Goal: Complete application form

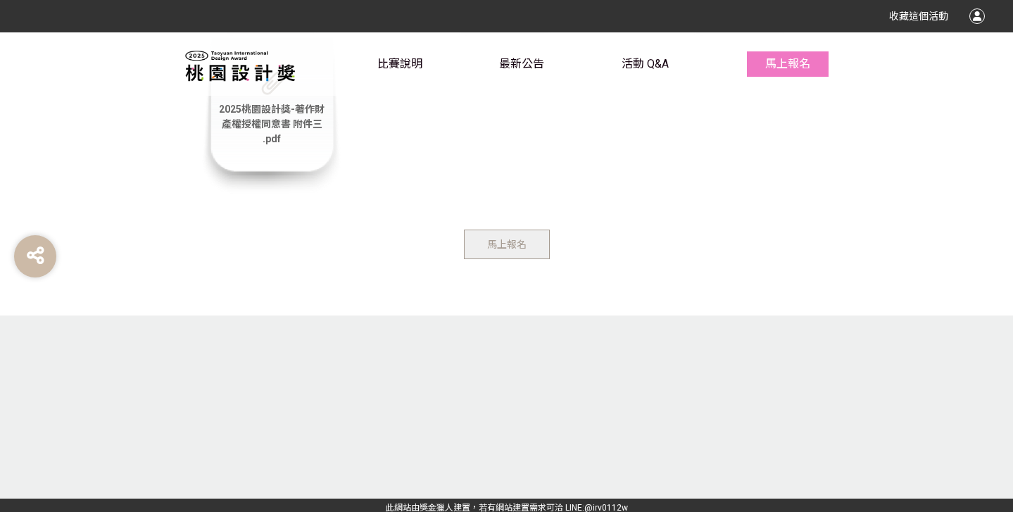
scroll to position [4734, 0]
click at [494, 239] on span "馬上報名" at bounding box center [506, 244] width 39 height 11
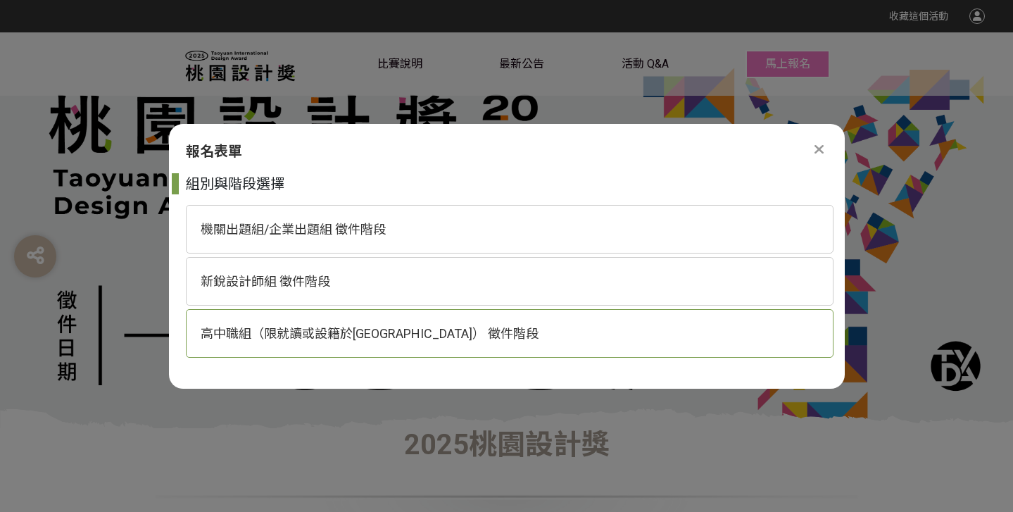
click at [340, 326] on span "高中職組（限就讀或設籍於[GEOGRAPHIC_DATA]） 徵件階段" at bounding box center [370, 333] width 338 height 15
select select "185193:185426"
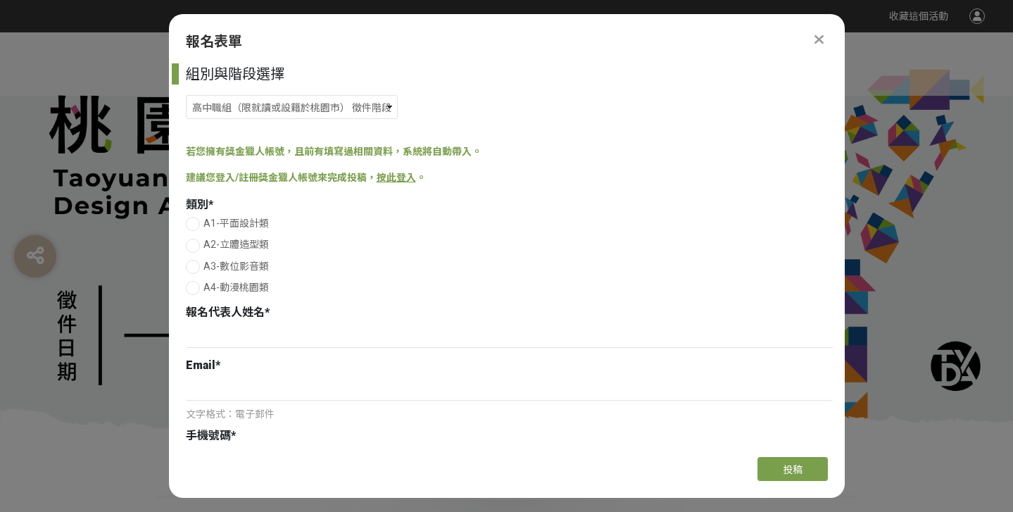
click at [197, 269] on div at bounding box center [193, 267] width 14 height 14
radio input "true"
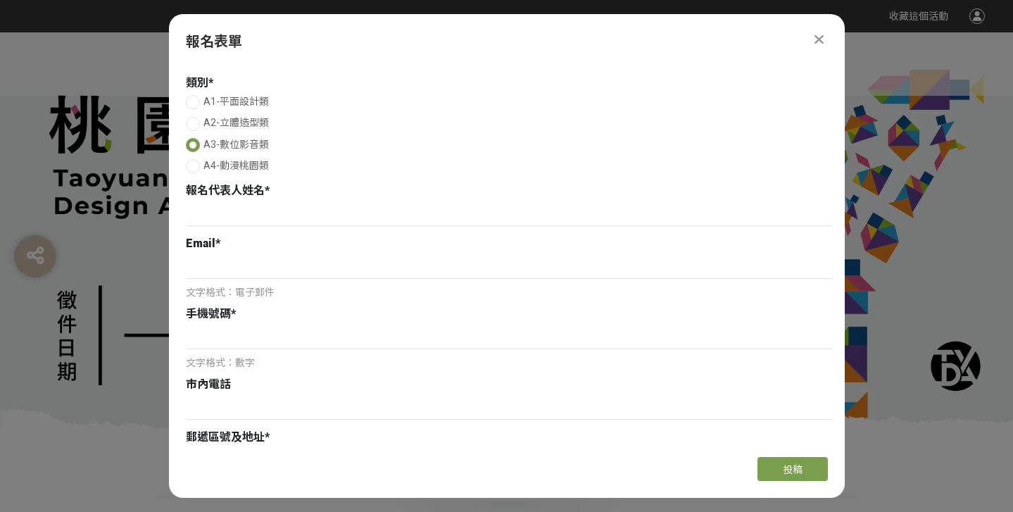
scroll to position [142, 0]
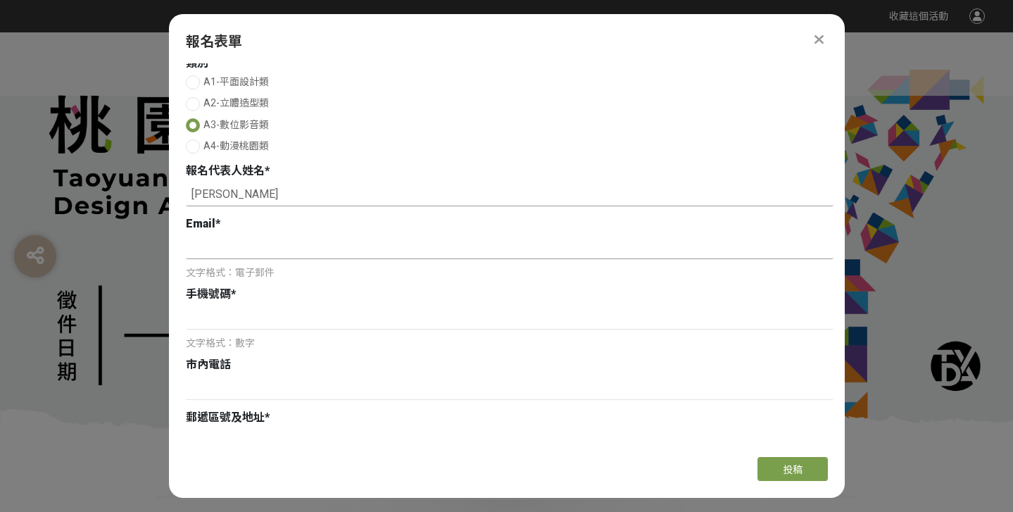
type input "[PERSON_NAME]"
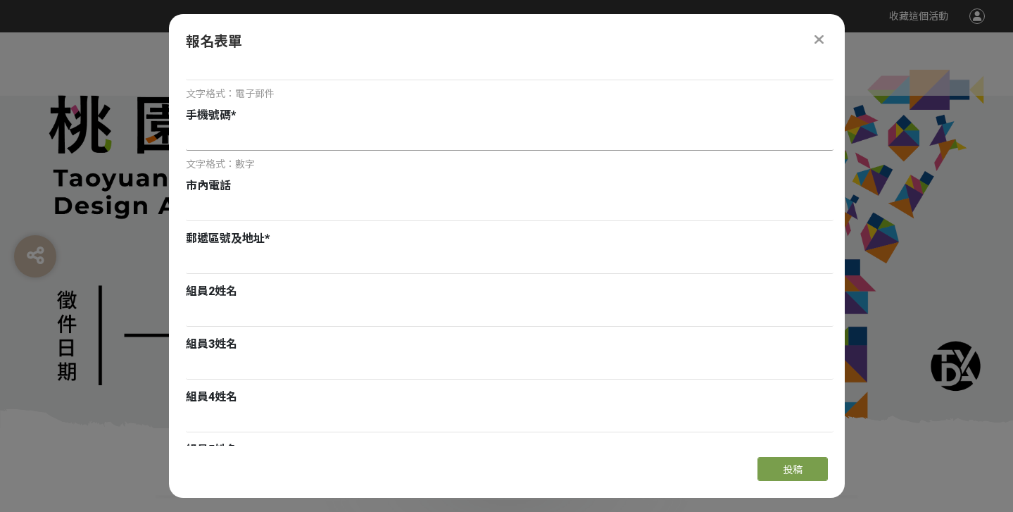
scroll to position [434, 0]
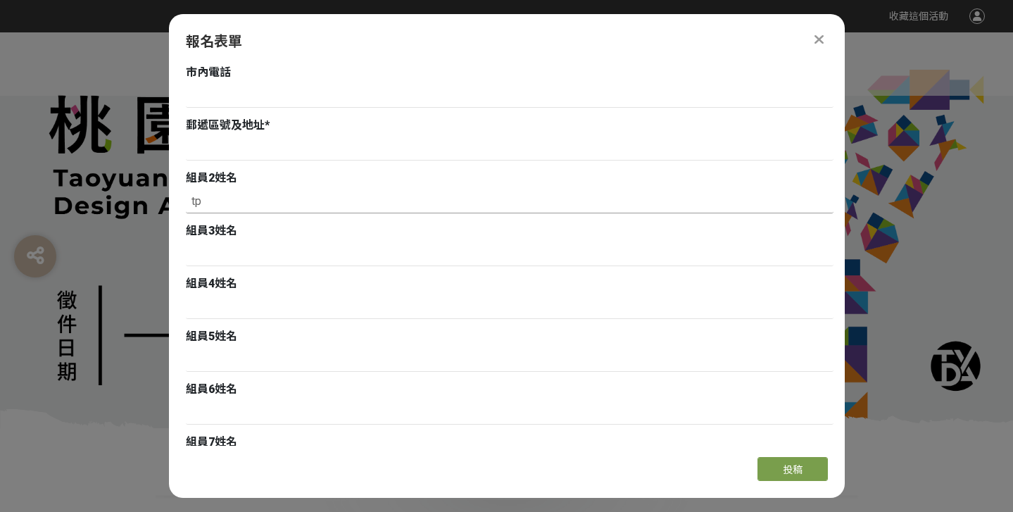
type input "t"
type input "[PERSON_NAME]"
click at [435, 332] on div "組員5姓名" at bounding box center [510, 336] width 648 height 17
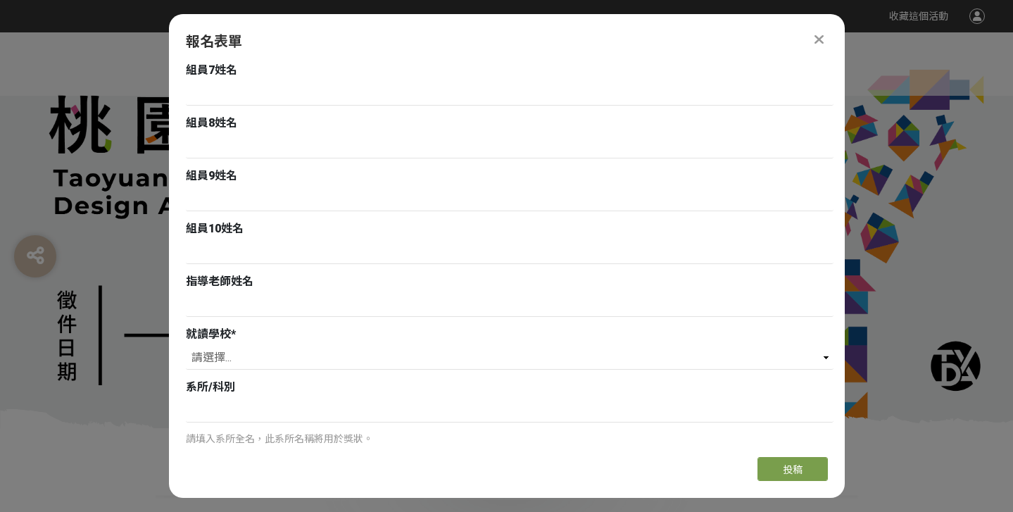
scroll to position [811, 0]
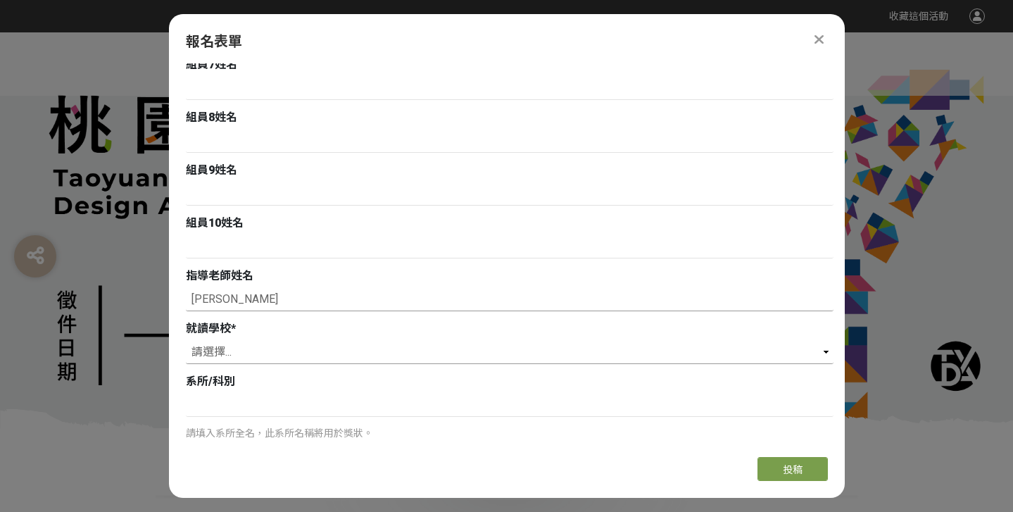
type input "[PERSON_NAME]"
select select "市立觀音高中"
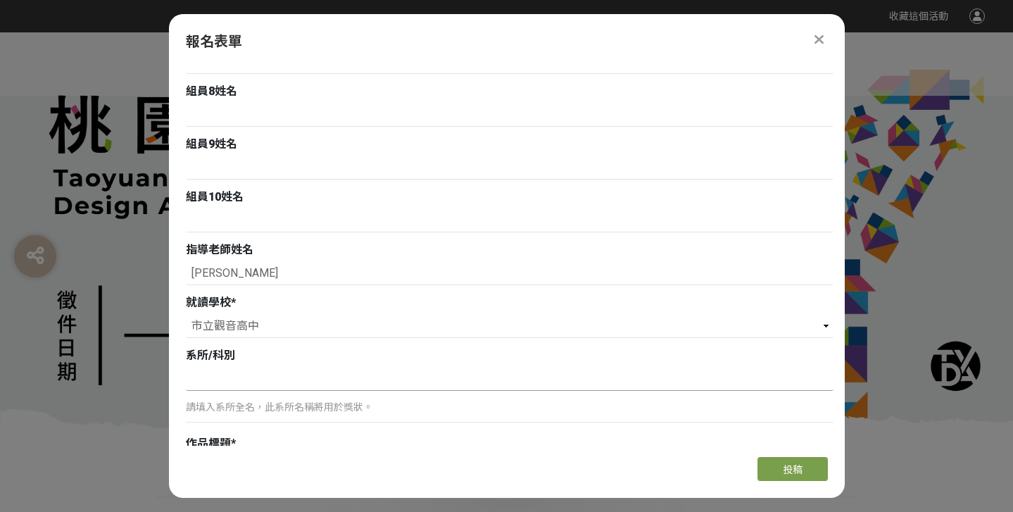
click at [242, 377] on input at bounding box center [510, 379] width 648 height 24
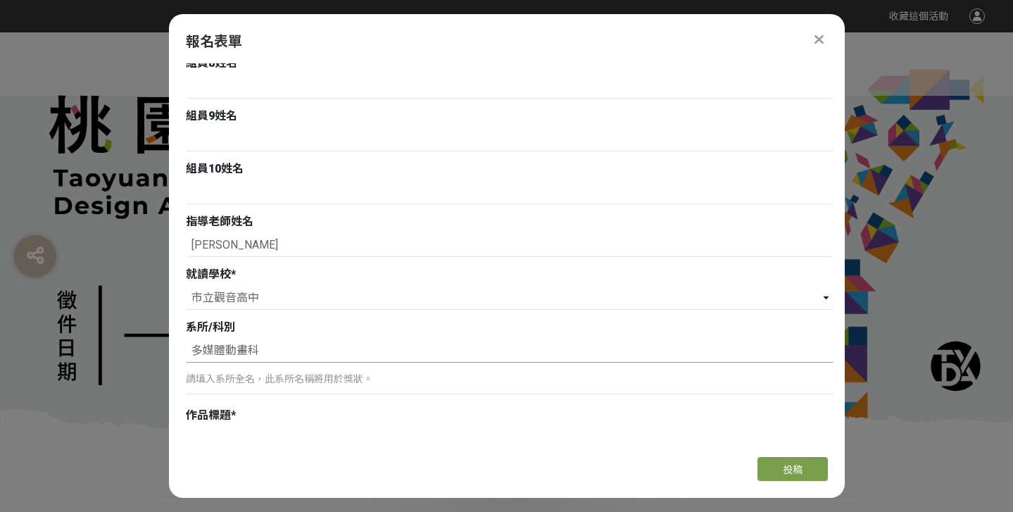
type input "多媒體動畫科"
click at [239, 375] on p "請填入系所全名，此系所名稱將用於獎狀。" at bounding box center [510, 379] width 648 height 15
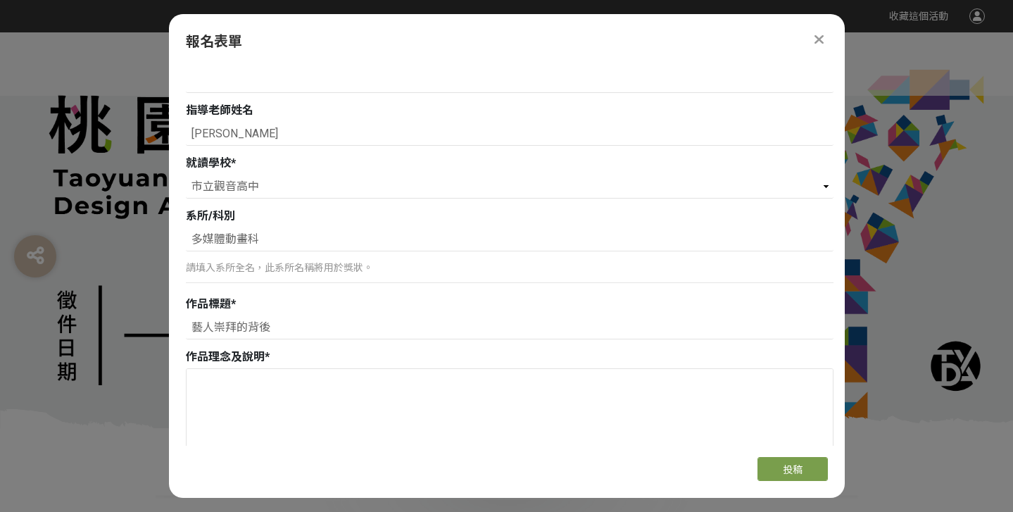
scroll to position [1006, 0]
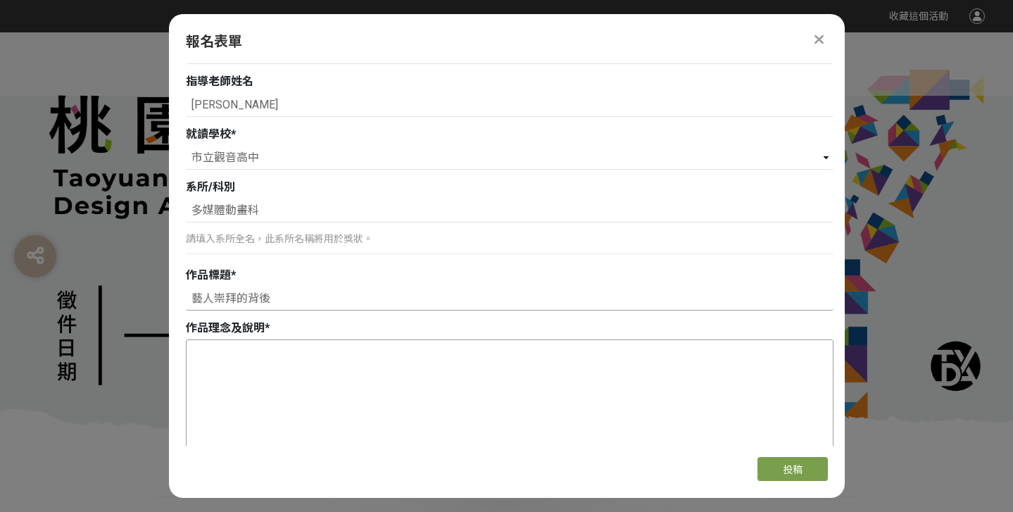
type input "藝人崇拜的背後"
click at [227, 358] on textarea at bounding box center [510, 410] width 646 height 141
paste textarea "在這個資訊快速流動的時代，追星已經不再只是年輕人的專利，它是一種情感寄託，也是一種生活的調味劑。我們透過這支訪談影片，希望捕捉不同年齡層、不同背景的人，談論他…"
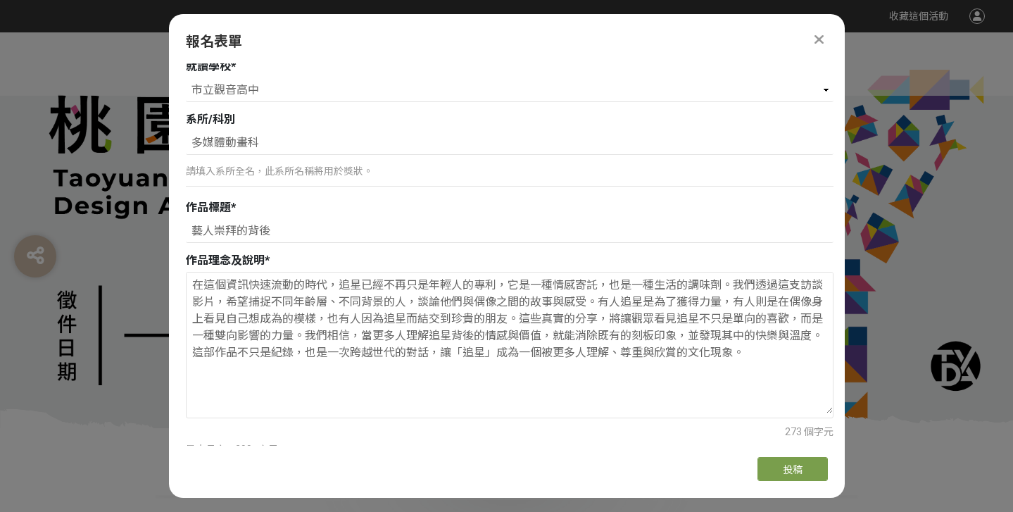
scroll to position [1226, 0]
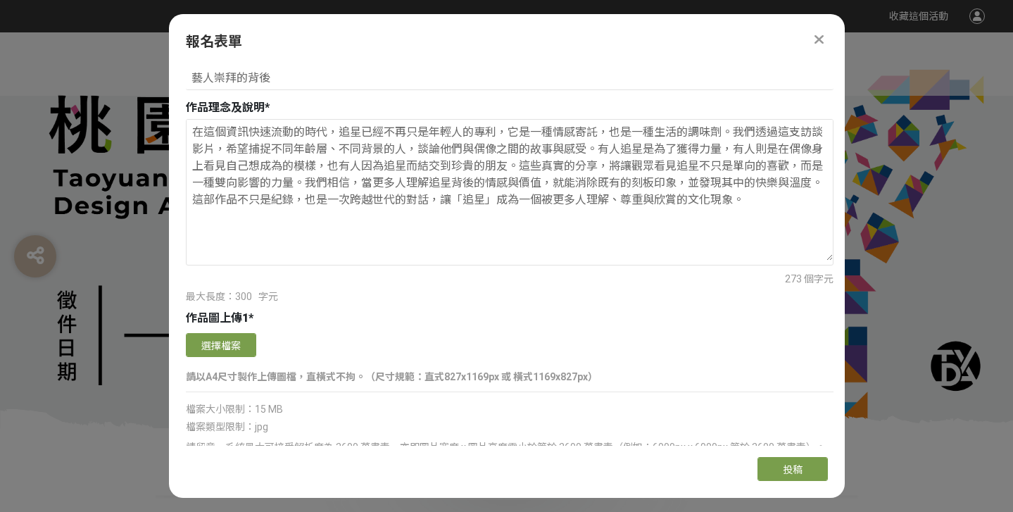
type textarea "在這個資訊快速流動的時代，追星已經不再只是年輕人的專利，它是一種情感寄託，也是一種生活的調味劑。我們透過這支訪談影片，希望捕捉不同年齡層、不同背景的人，談論他…"
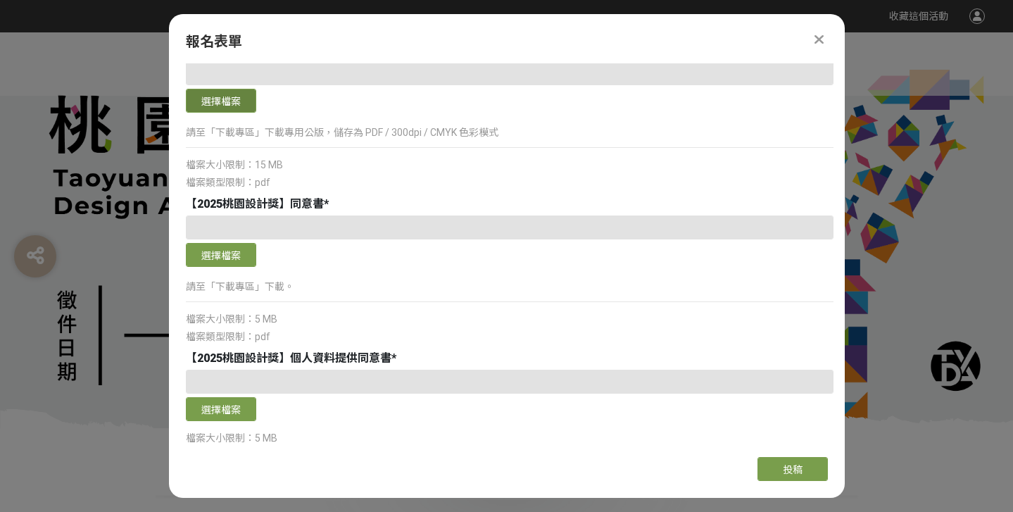
scroll to position [2974, 0]
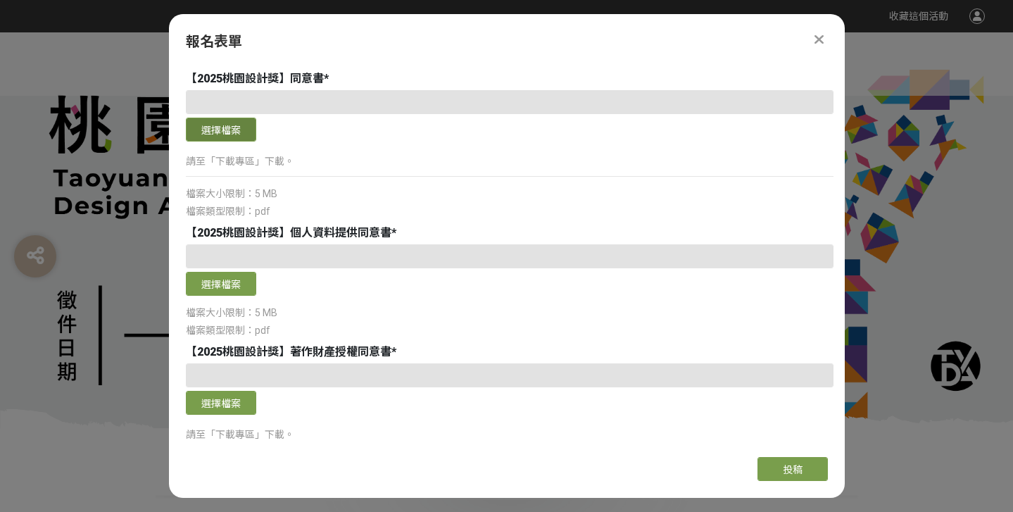
click at [231, 126] on button "選擇檔案" at bounding box center [221, 130] width 70 height 24
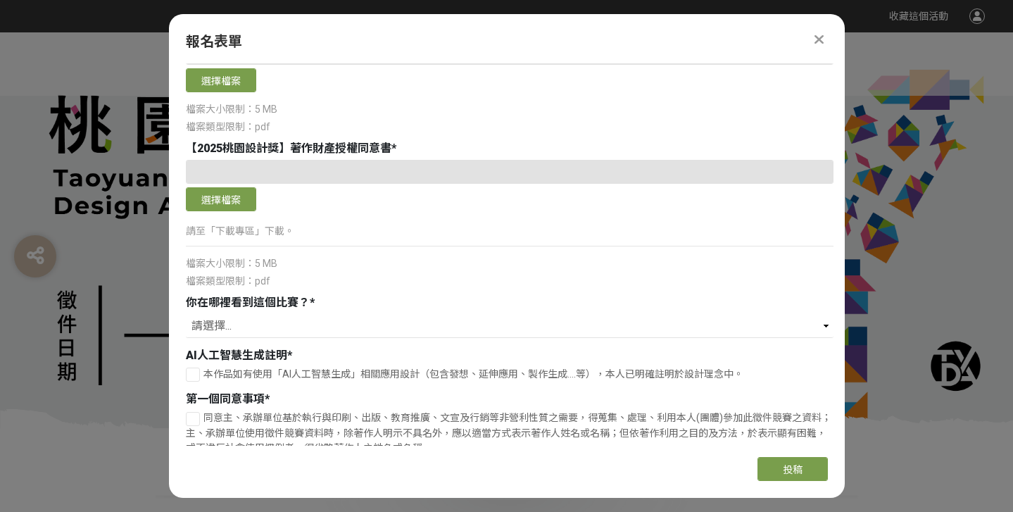
scroll to position [3178, 0]
select select "校園講座 / 老師系上推薦"
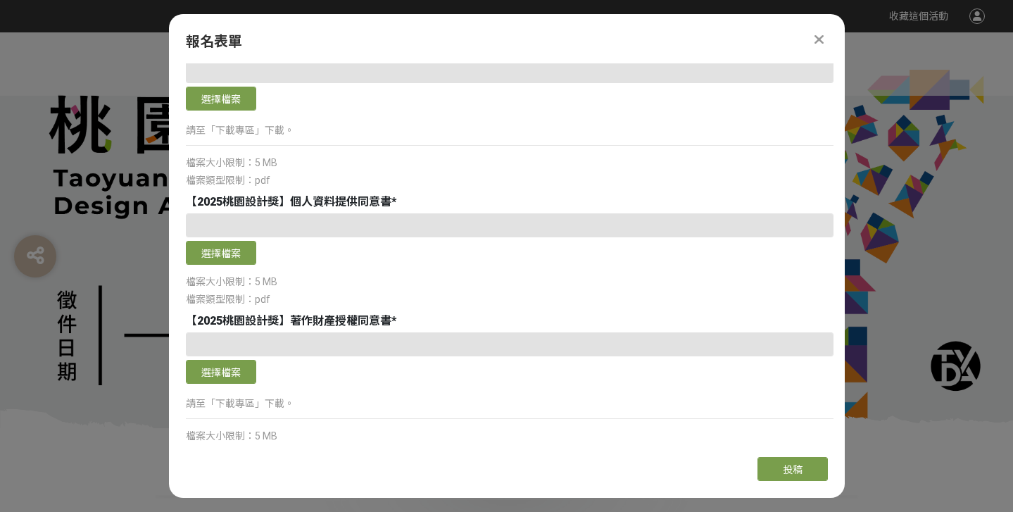
scroll to position [3012, 0]
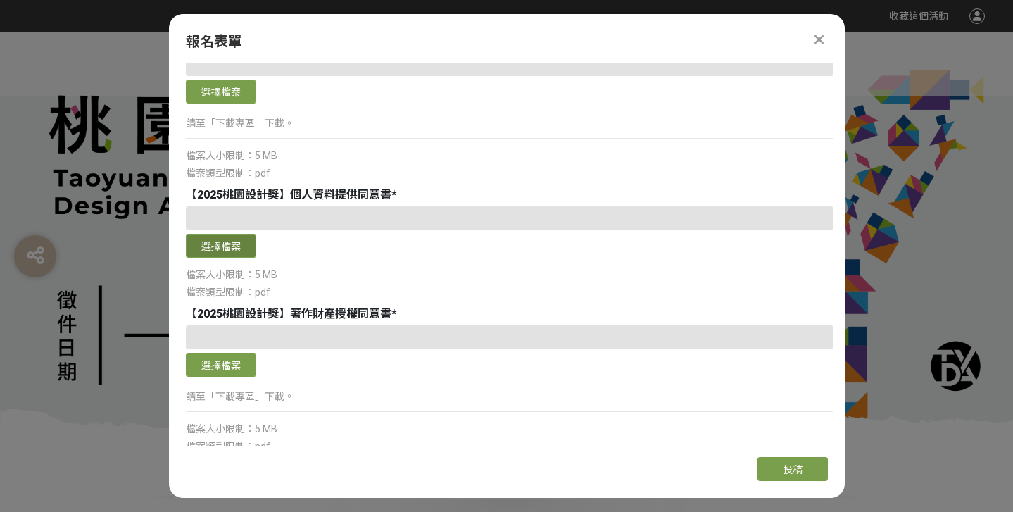
click at [215, 247] on button "選擇檔案" at bounding box center [221, 246] width 70 height 24
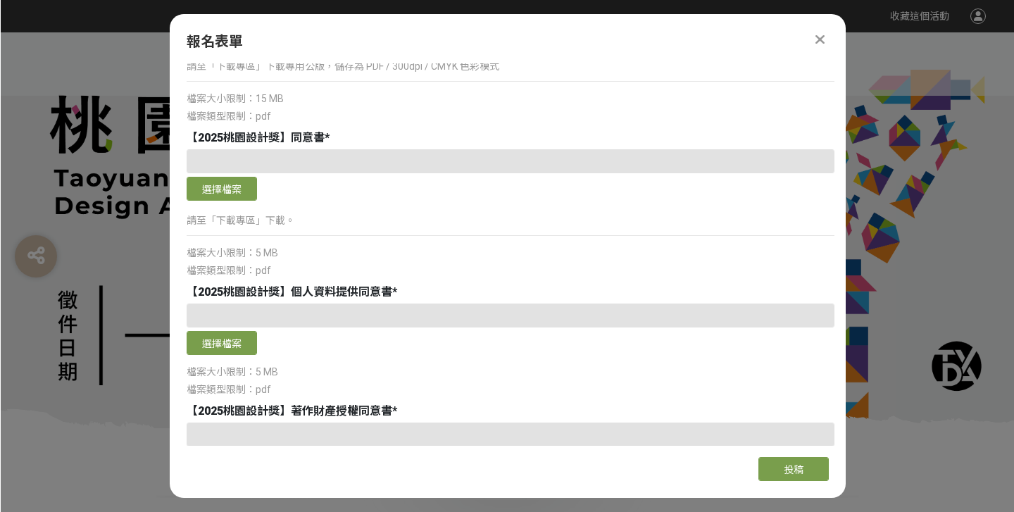
scroll to position [2924, 0]
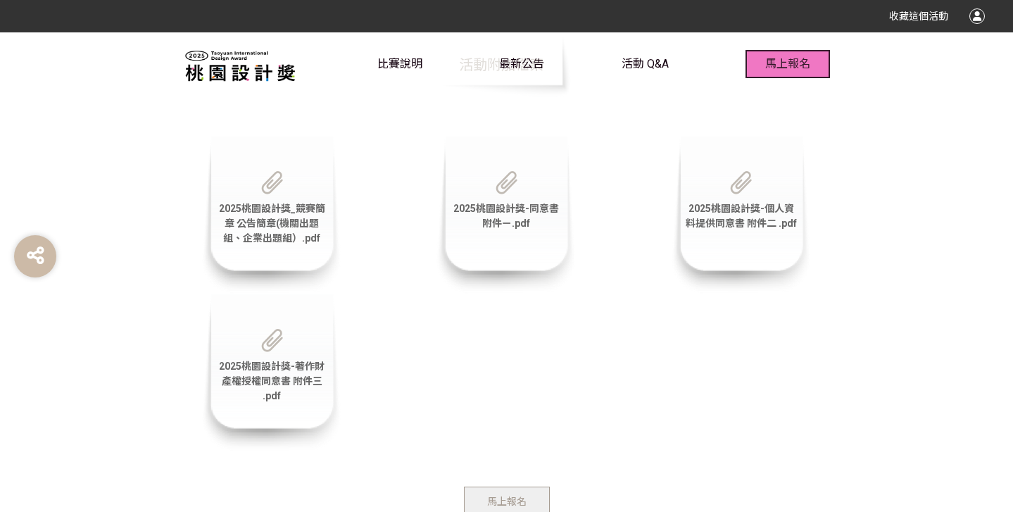
click at [789, 67] on span "馬上報名" at bounding box center [787, 63] width 45 height 13
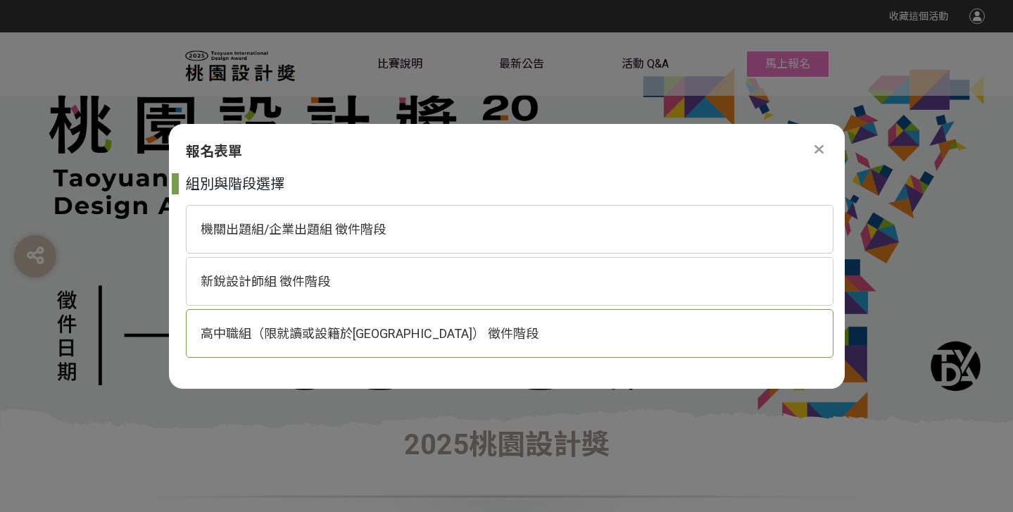
click at [430, 326] on span "高中職組（限就讀或設籍於[GEOGRAPHIC_DATA]） 徵件階段" at bounding box center [370, 333] width 338 height 15
select select "185193:185426"
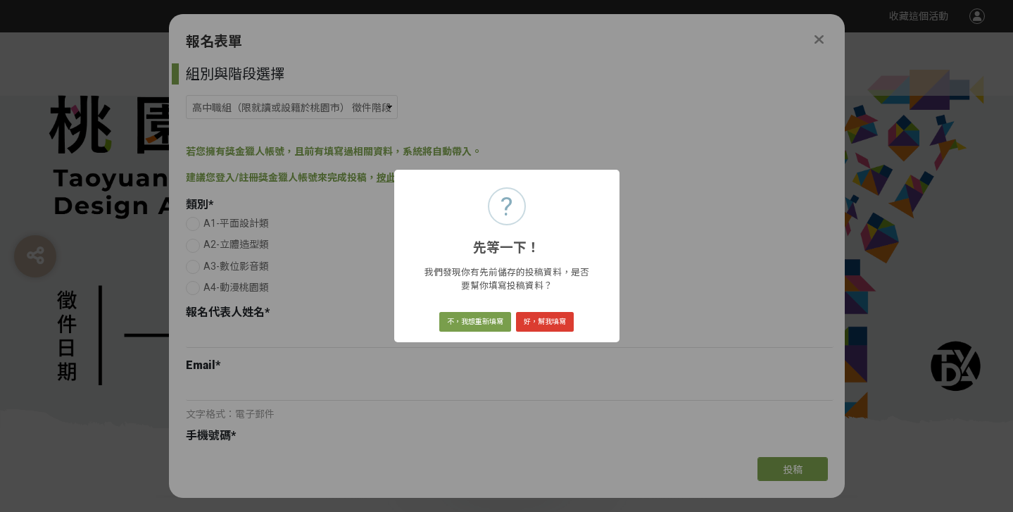
click at [558, 323] on button "好，幫我填寫" at bounding box center [545, 322] width 58 height 20
radio input "true"
type input "[PERSON_NAME]"
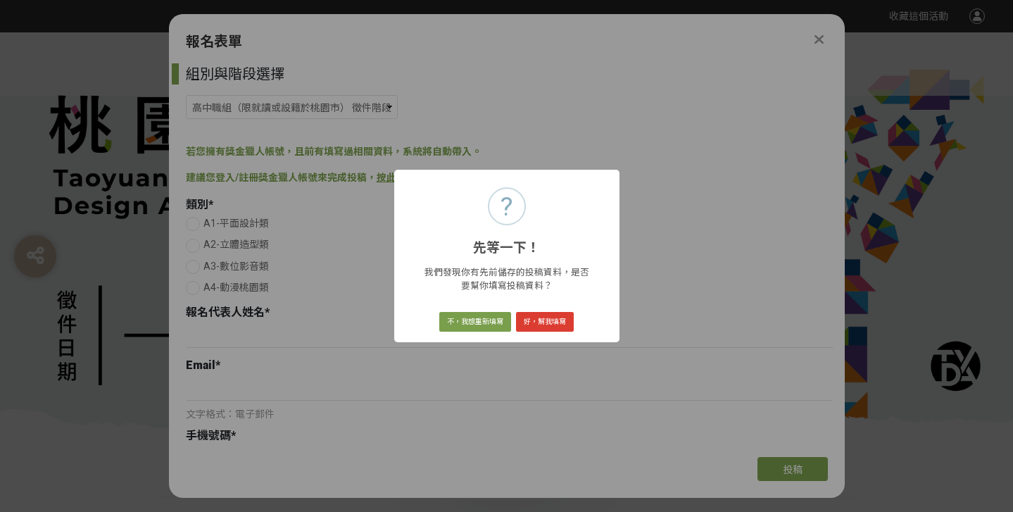
type input "[PERSON_NAME]"
select select "市立觀音高中"
type input "多媒體動畫科"
type input "藝人崇拜的背後"
type textarea "在這個資訊快速流動的時代，追星已經不再只是年輕人的專利，它是一種情感寄託，也是一種生活的調味劑。我們透過這支訪談影片，希望捕捉不同年齡層、不同背景的人，談論他…"
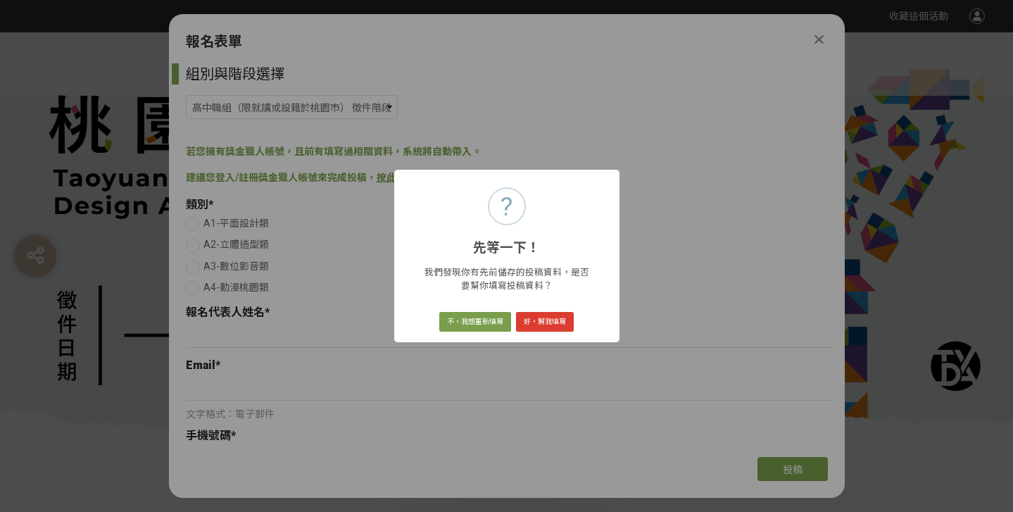
select select "校園講座 / 老師系上推薦"
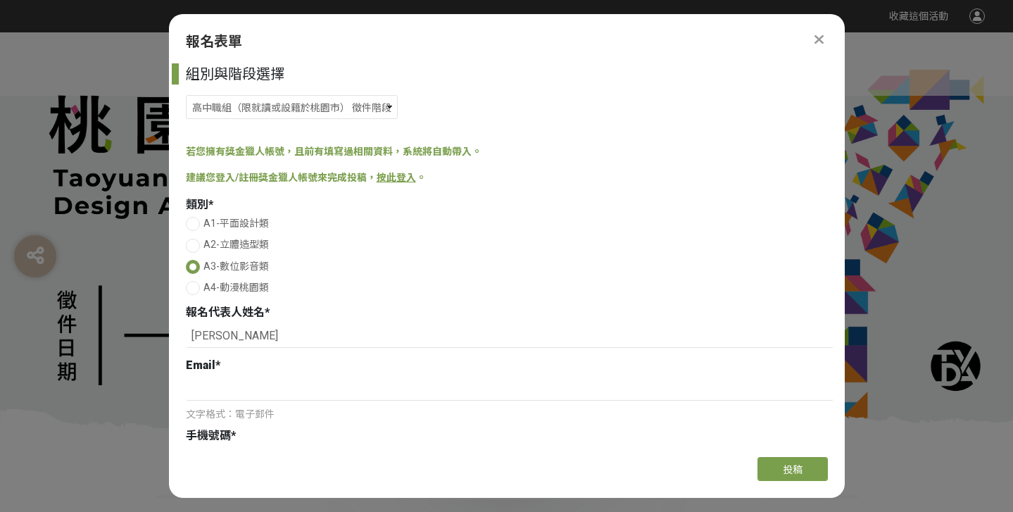
click at [396, 179] on link "按此登入" at bounding box center [396, 177] width 39 height 11
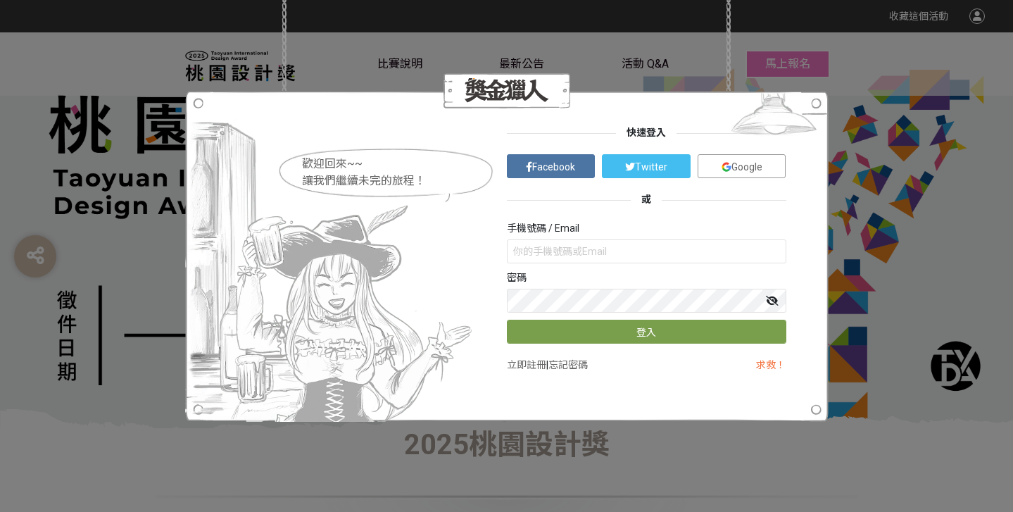
click at [760, 163] on span "Google" at bounding box center [747, 166] width 31 height 11
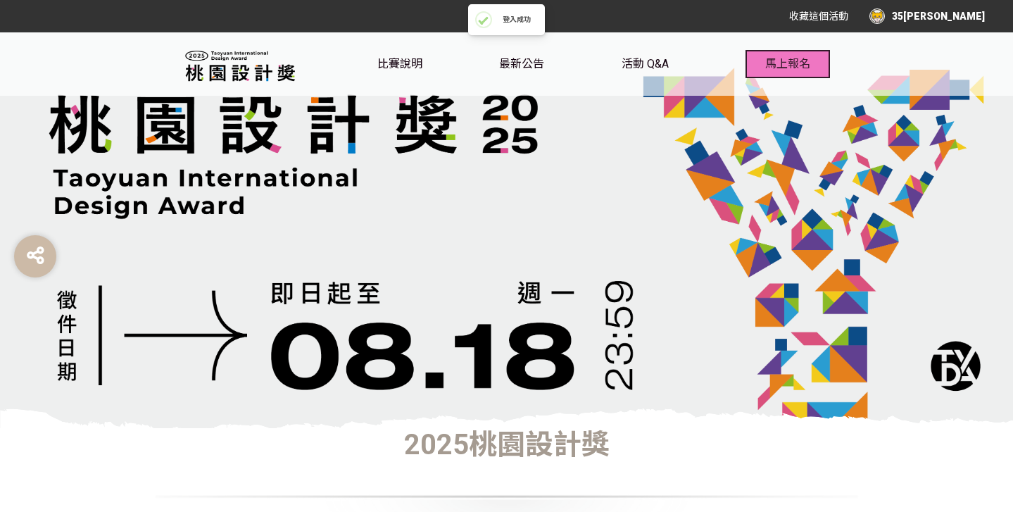
click at [808, 61] on span "馬上報名" at bounding box center [787, 63] width 45 height 13
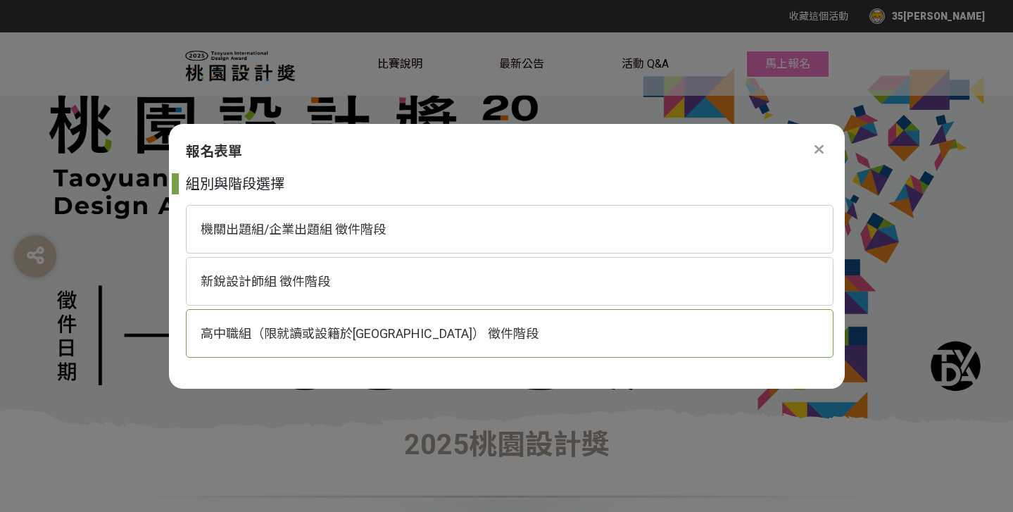
click at [444, 315] on div "高中職組（限就讀或設籍於[GEOGRAPHIC_DATA]） 徵件階段" at bounding box center [510, 333] width 648 height 49
select select "185193:185426"
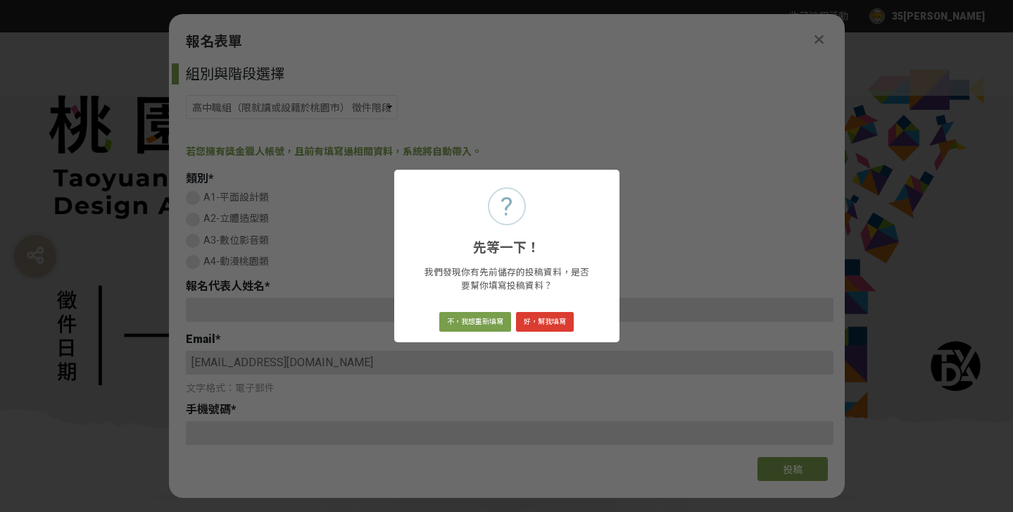
click at [533, 315] on button "好，幫我填寫" at bounding box center [545, 322] width 58 height 20
radio input "true"
type input "[PERSON_NAME]"
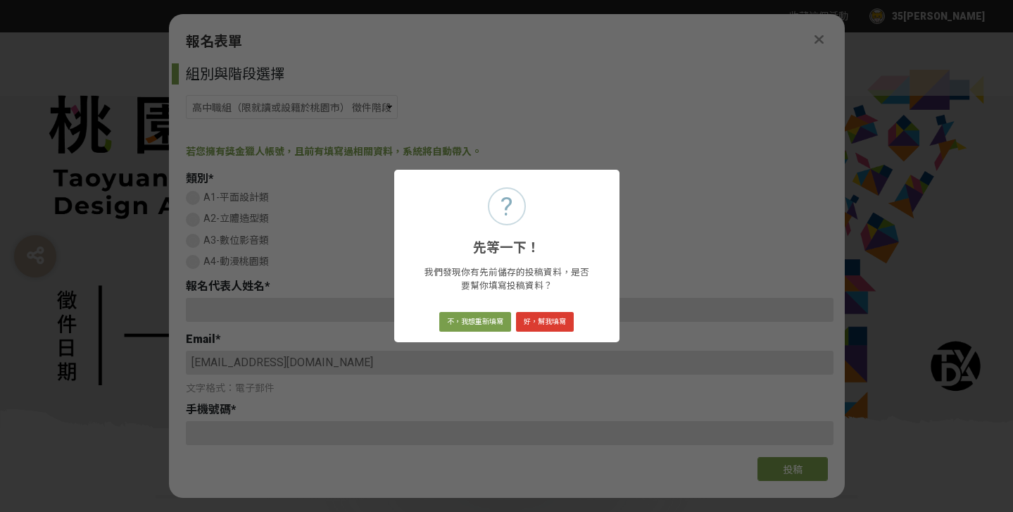
type input "[PERSON_NAME]"
select select "市立觀音高中"
type input "多媒體動畫科"
type input "藝人崇拜的背後"
type textarea "在這個資訊快速流動的時代，追星已經不再只是年輕人的專利，它是一種情感寄託，也是一種生活的調味劑。我們透過這支訪談影片，希望捕捉不同年齡層、不同背景的人，談論他…"
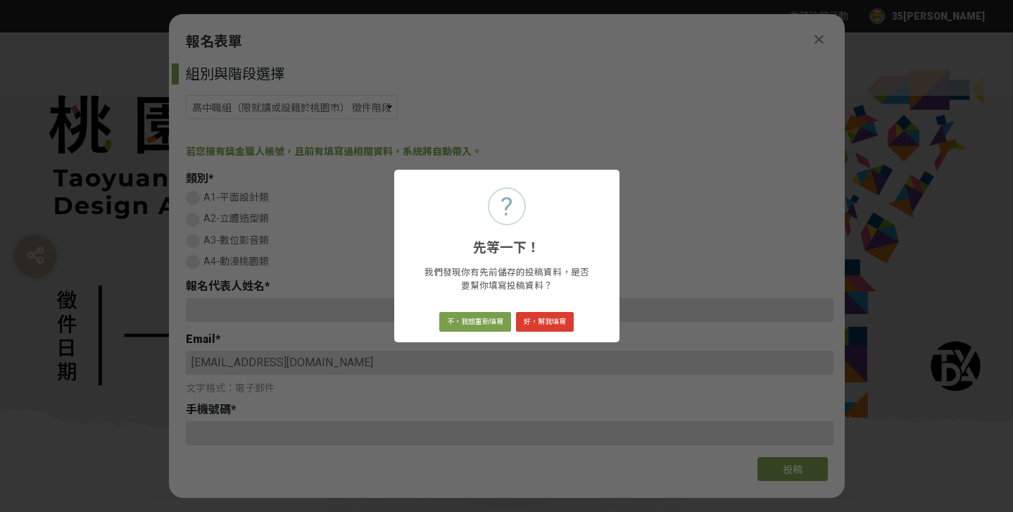
select select "校園講座 / 老師系上推薦"
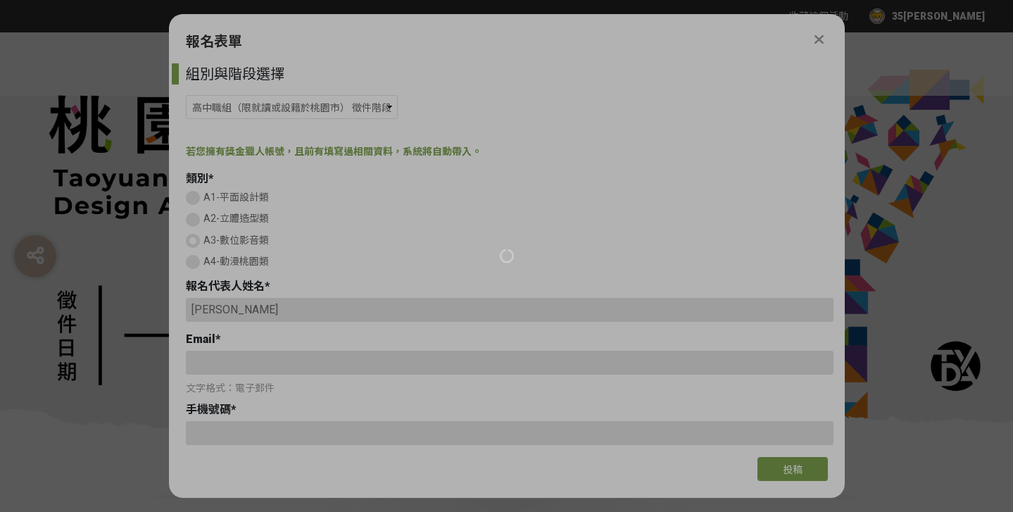
type input "[EMAIL_ADDRESS][DOMAIN_NAME]"
